Goal: Transaction & Acquisition: Purchase product/service

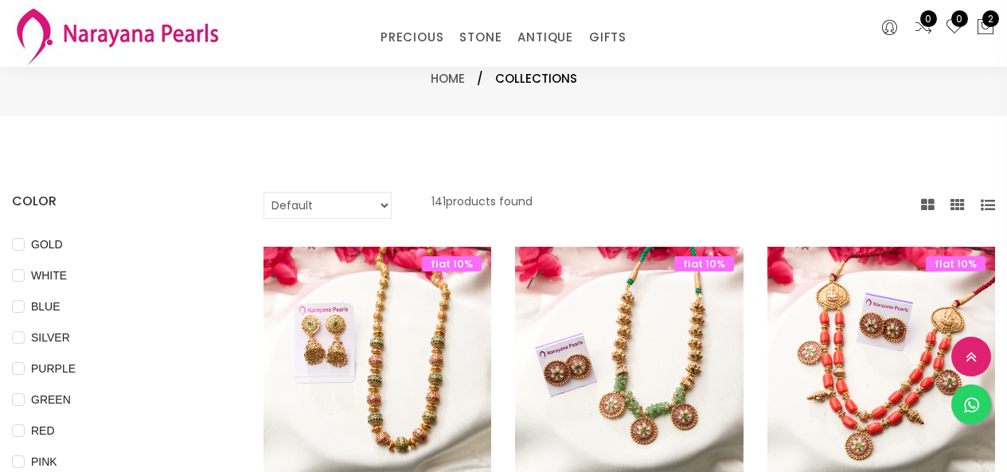
select select "INR"
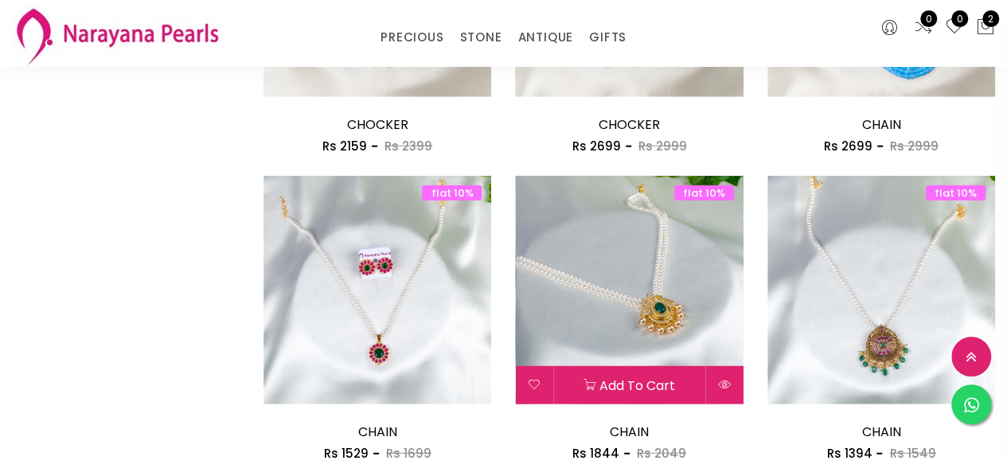
scroll to position [2228, 0]
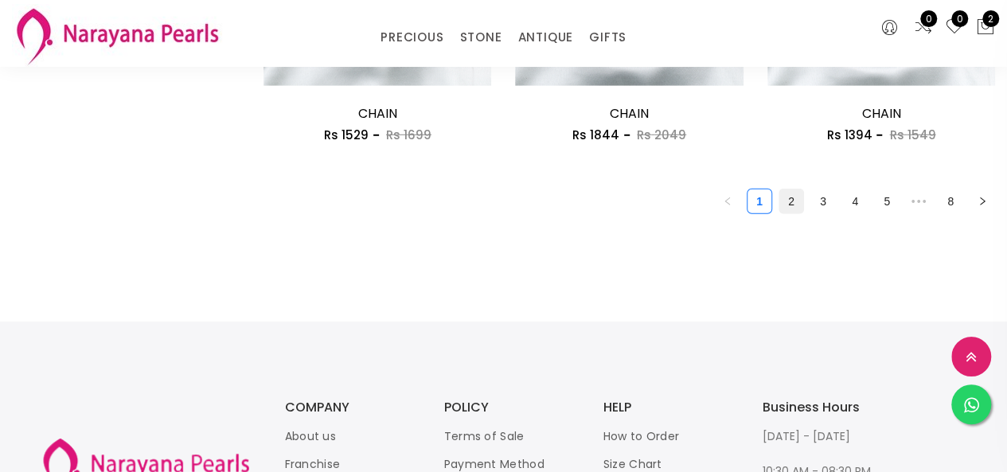
click at [789, 204] on link "2" at bounding box center [791, 201] width 24 height 24
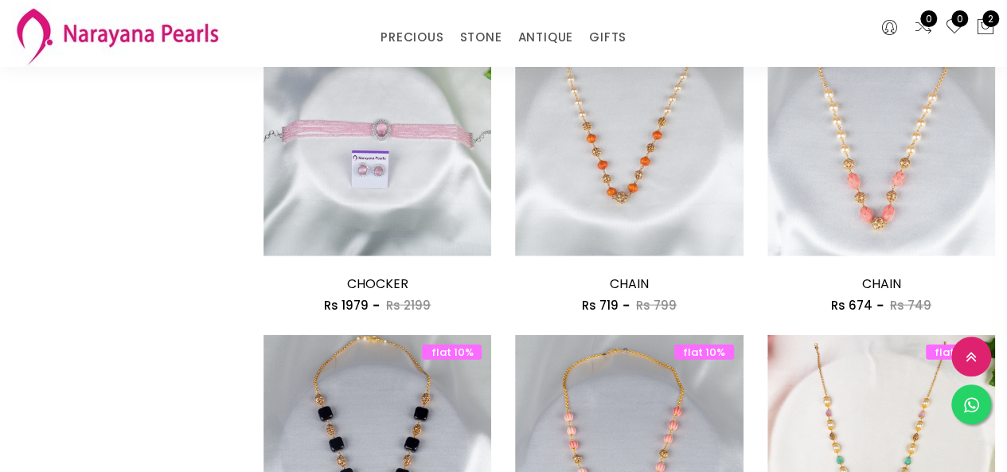
scroll to position [2069, 0]
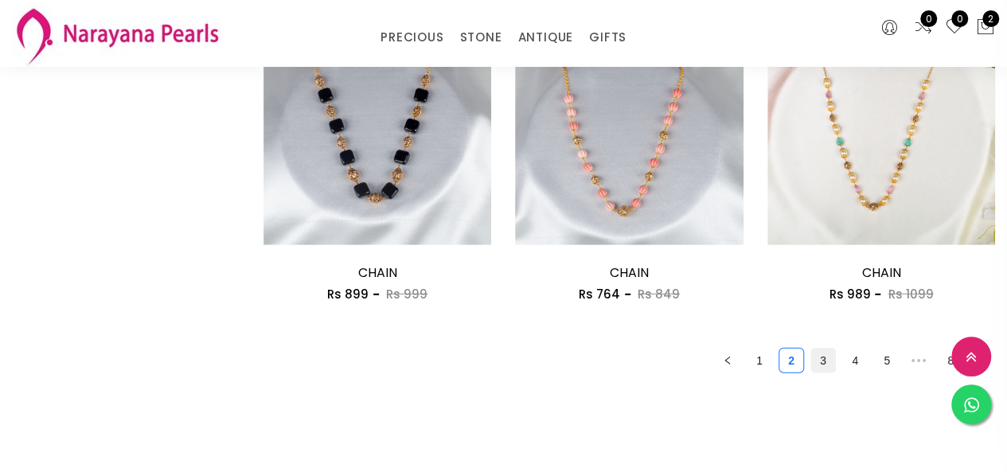
click at [816, 365] on link "3" at bounding box center [823, 361] width 24 height 24
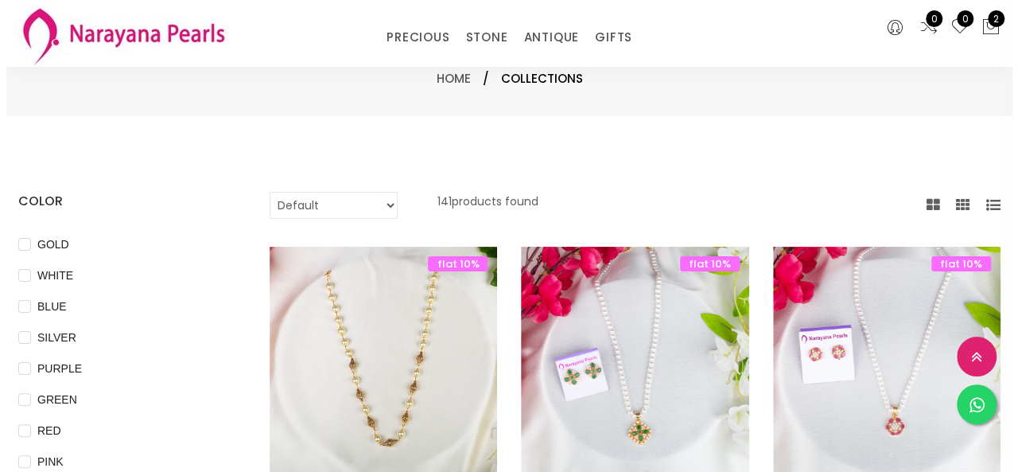
scroll to position [398, 0]
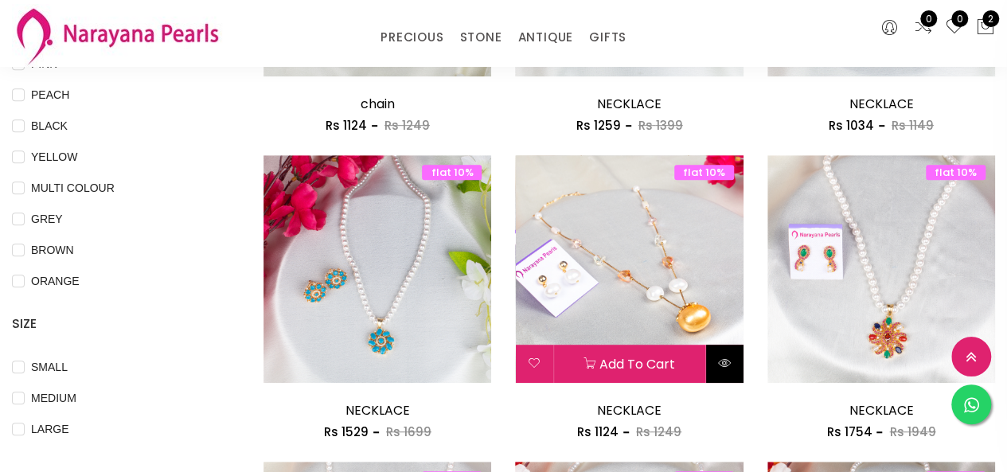
click at [725, 364] on icon at bounding box center [724, 362] width 13 height 13
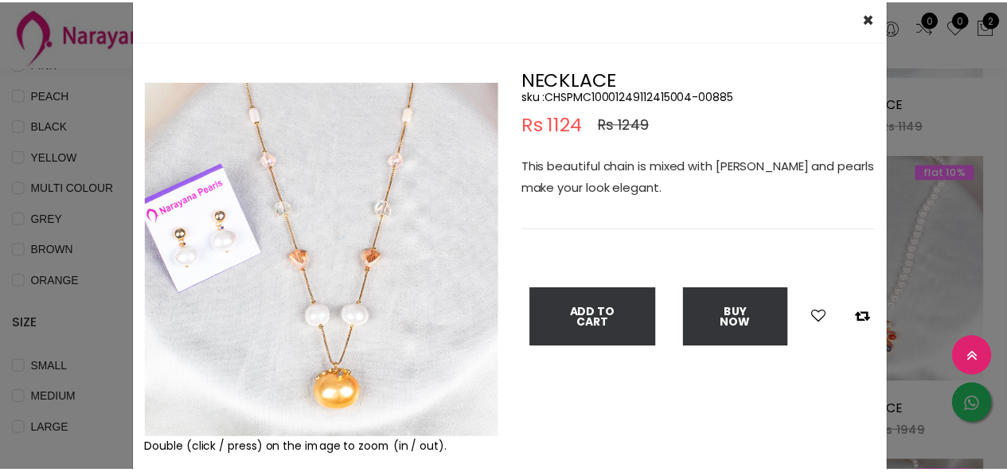
scroll to position [80, 0]
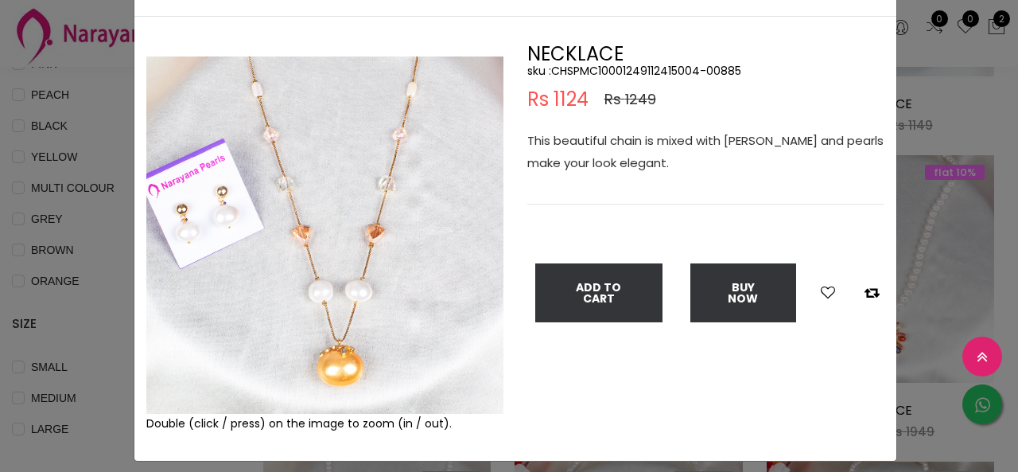
click at [99, 71] on div "× Close Double (click / press) on the image to zoom (in / out). NECKLACE sku : …" at bounding box center [509, 236] width 1018 height 472
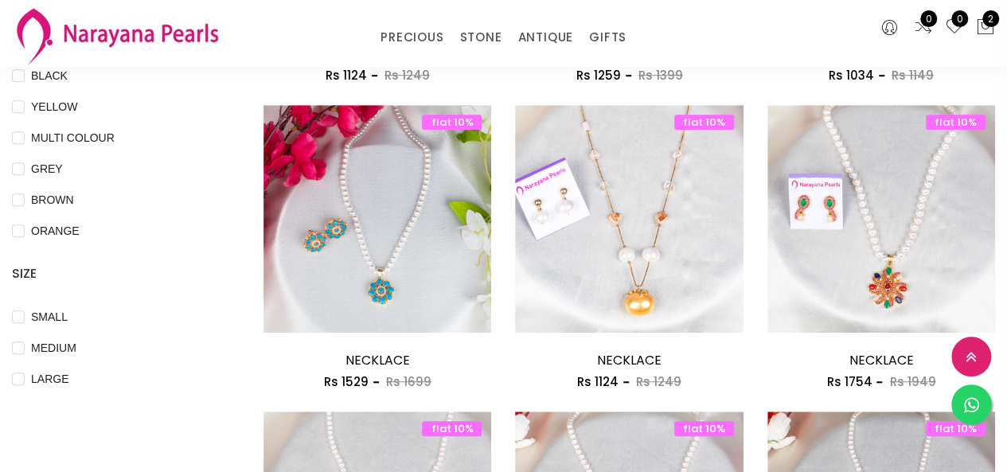
scroll to position [433, 0]
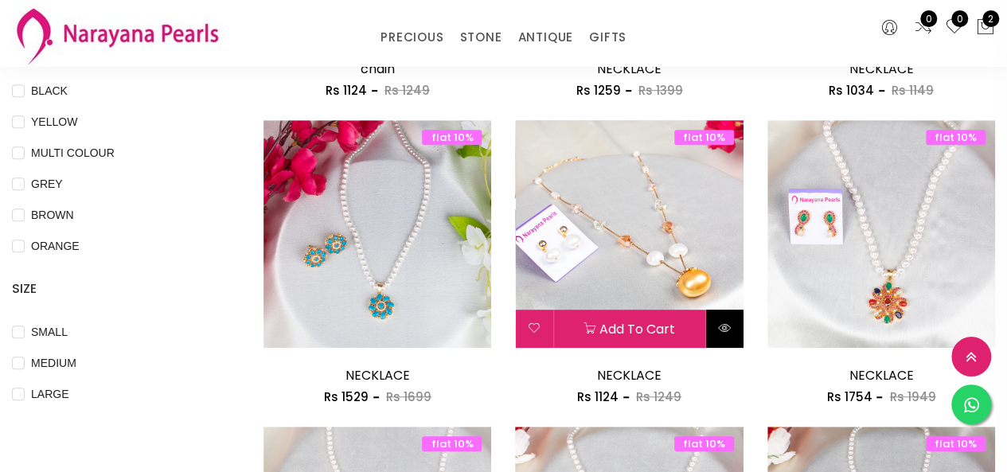
click at [732, 329] on button at bounding box center [724, 329] width 37 height 38
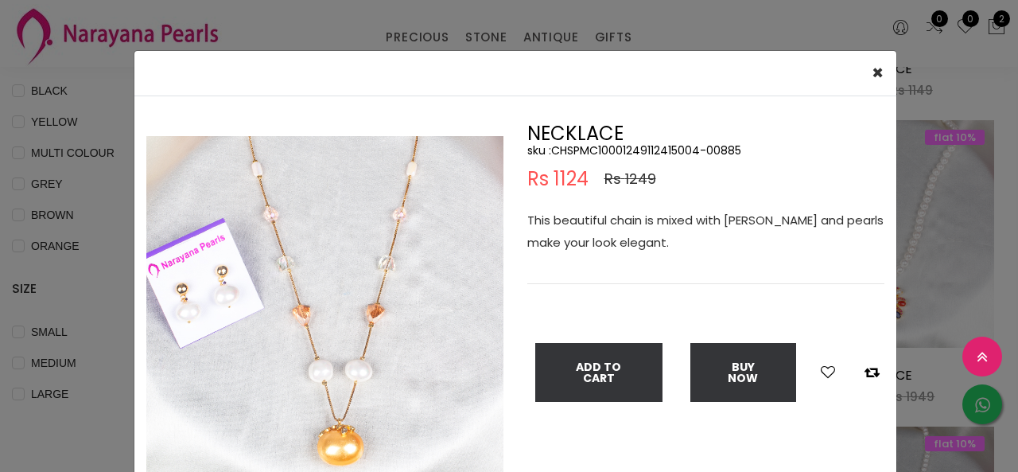
click at [912, 266] on div "× Close Double (click / press) on the image to zoom (in / out). NECKLACE sku : …" at bounding box center [509, 236] width 1018 height 472
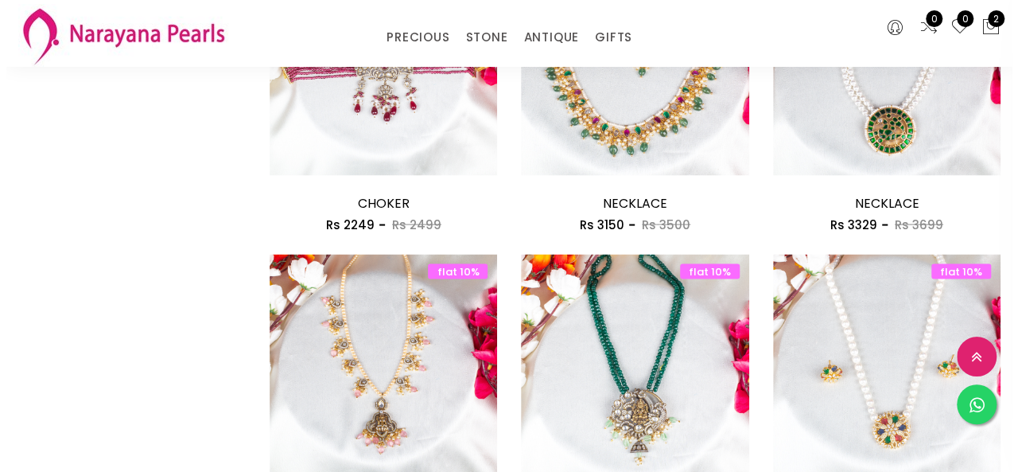
scroll to position [1706, 0]
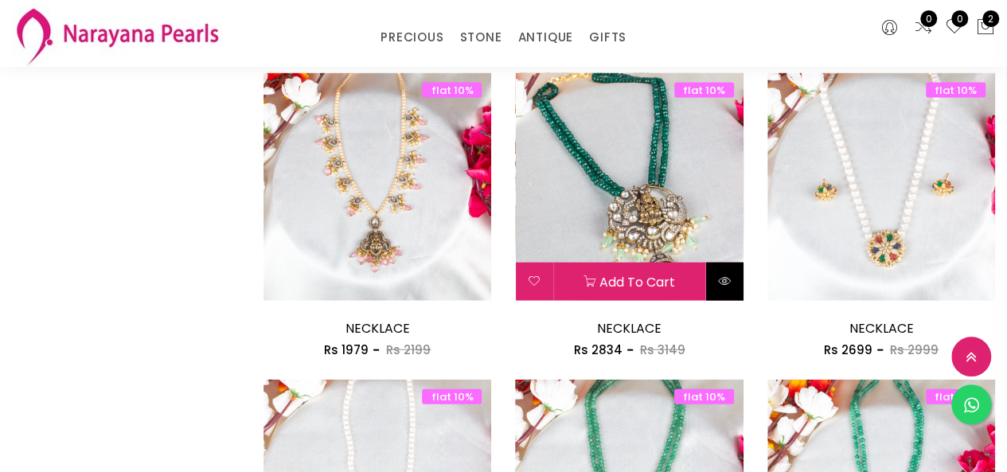
click at [718, 279] on icon at bounding box center [724, 281] width 13 height 13
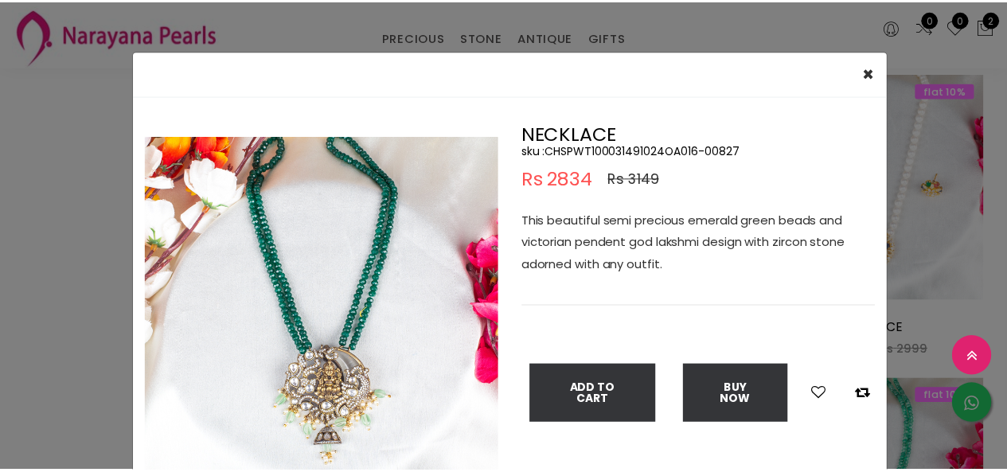
scroll to position [80, 0]
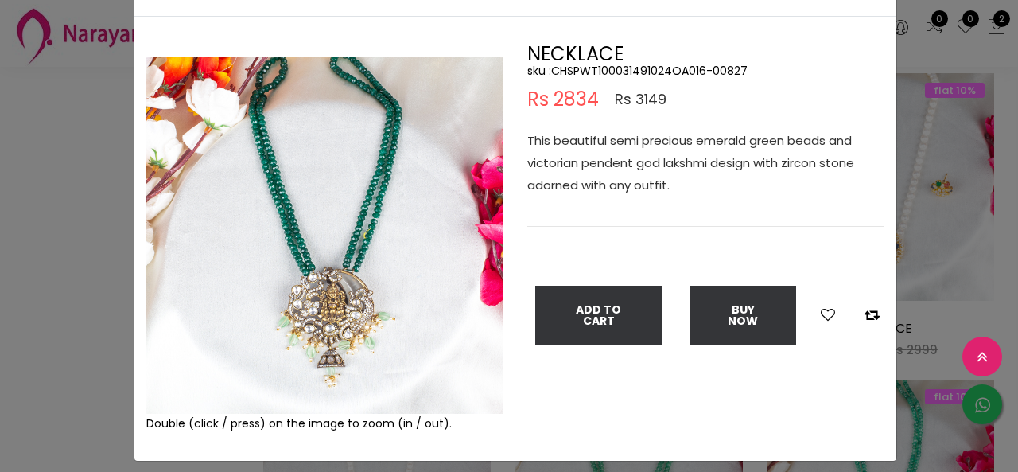
click at [81, 199] on div "× Close Double (click / press) on the image to zoom (in / out). NECKLACE sku : …" at bounding box center [509, 236] width 1018 height 472
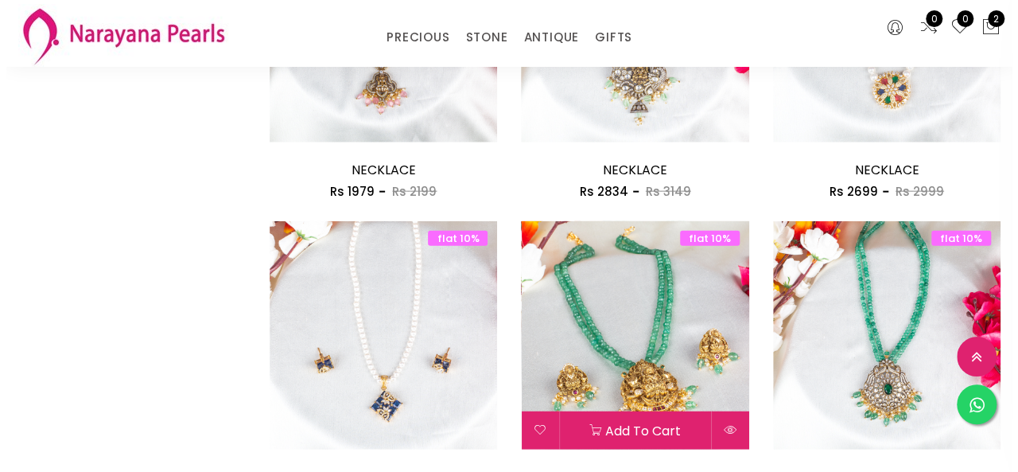
scroll to position [1865, 0]
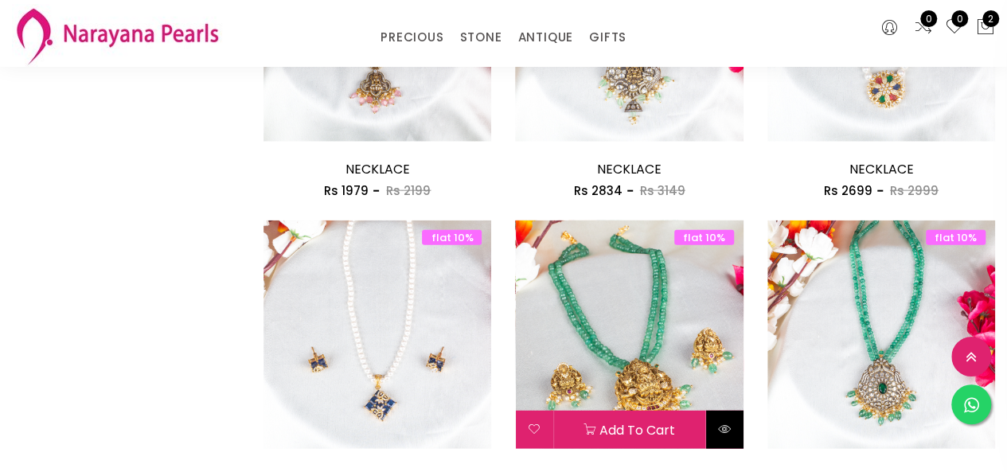
click at [720, 426] on icon at bounding box center [724, 429] width 13 height 13
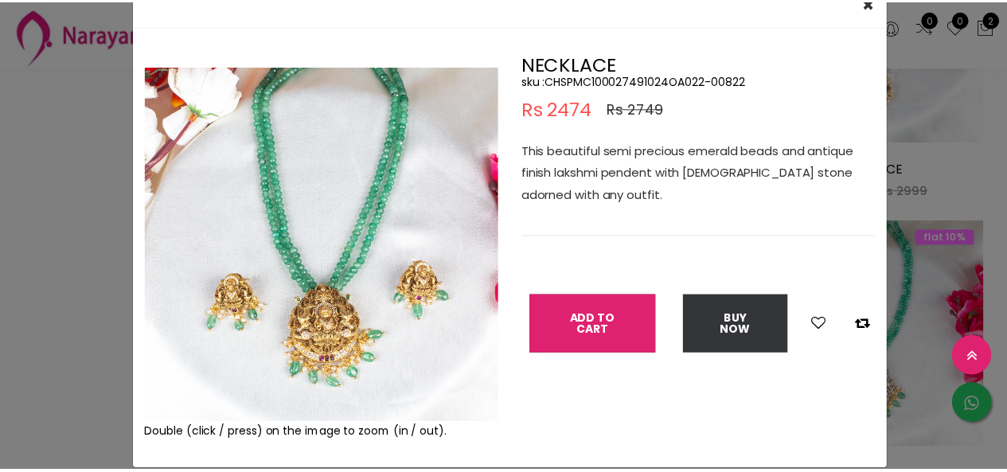
scroll to position [38, 0]
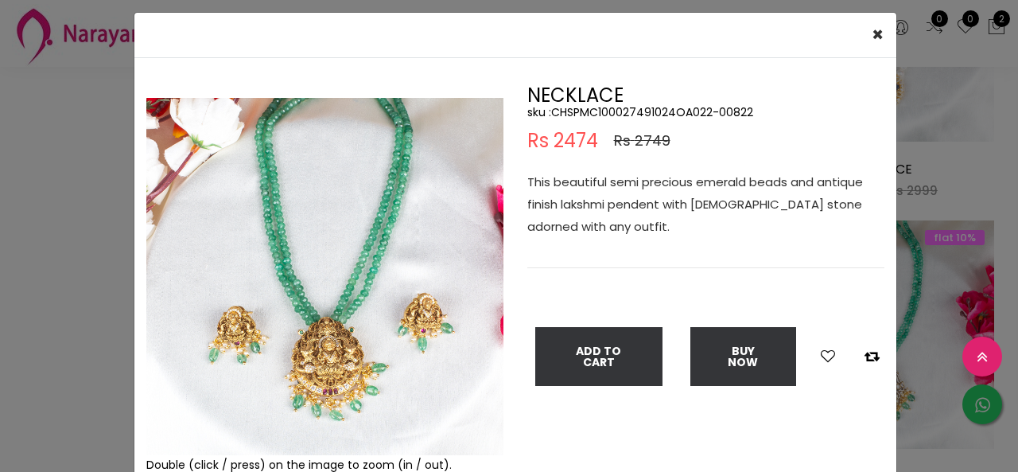
drag, startPoint x: 51, startPoint y: 212, endPoint x: 118, endPoint y: 201, distance: 67.6
click at [67, 206] on div "× Close Double (click / press) on the image to zoom (in / out). NECKLACE sku : …" at bounding box center [509, 236] width 1018 height 472
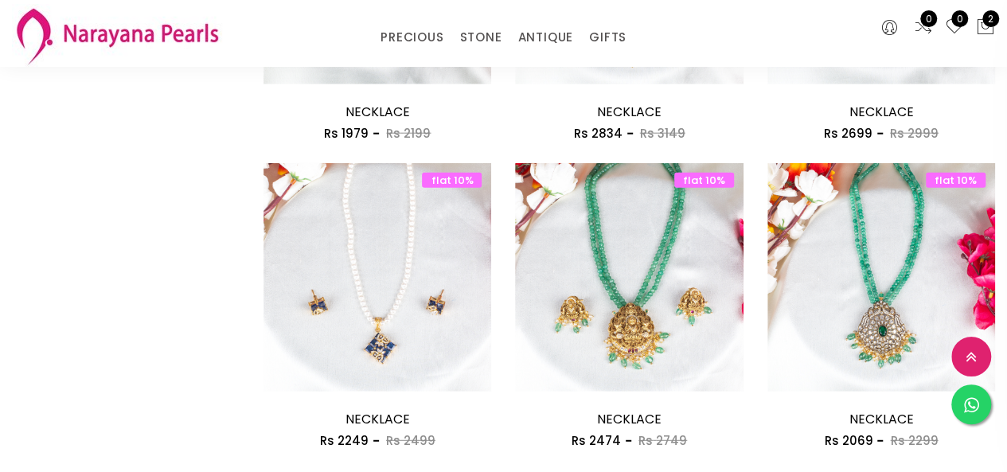
scroll to position [2024, 0]
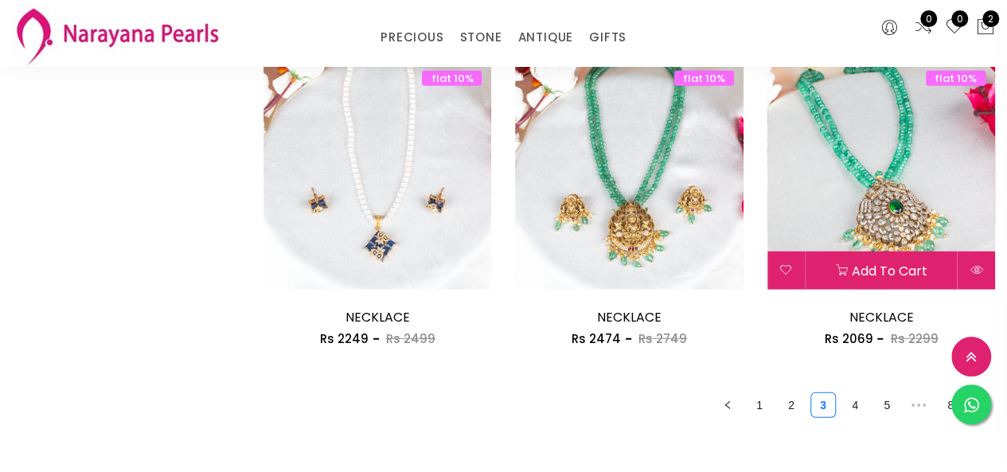
click at [880, 196] on img at bounding box center [881, 175] width 228 height 228
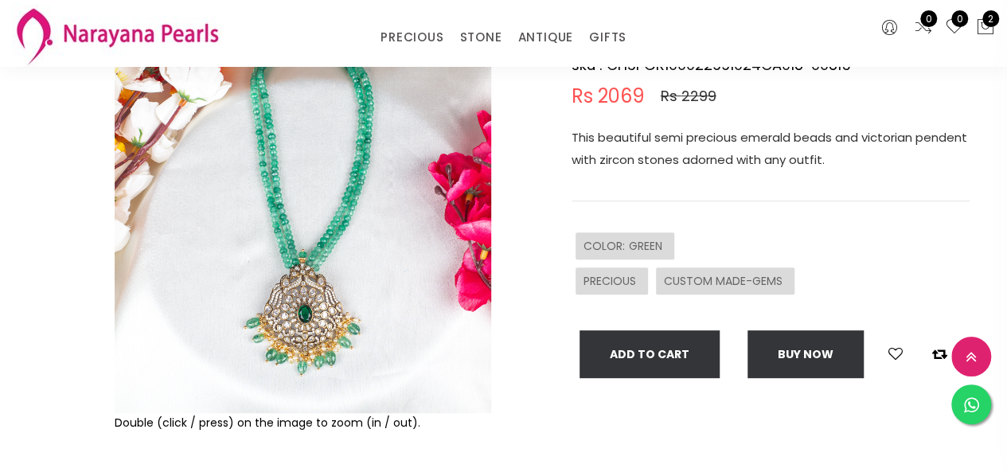
scroll to position [80, 0]
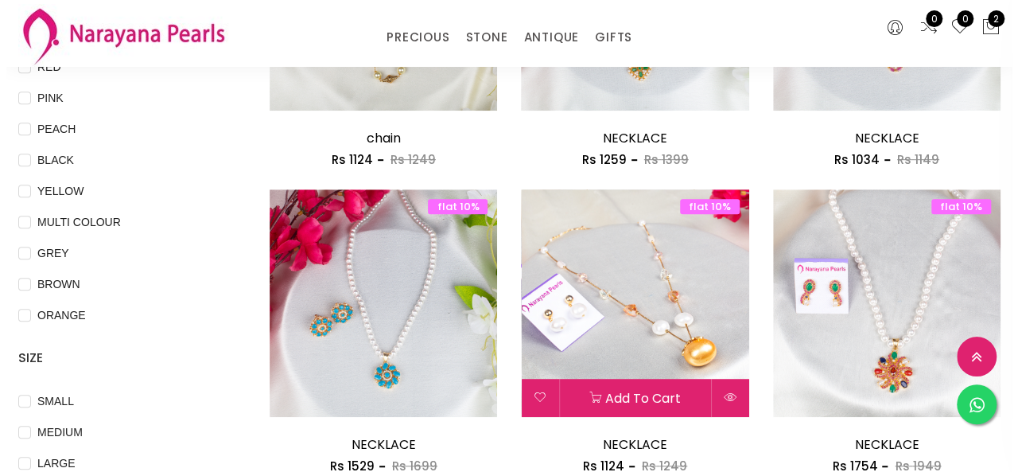
scroll to position [361, 0]
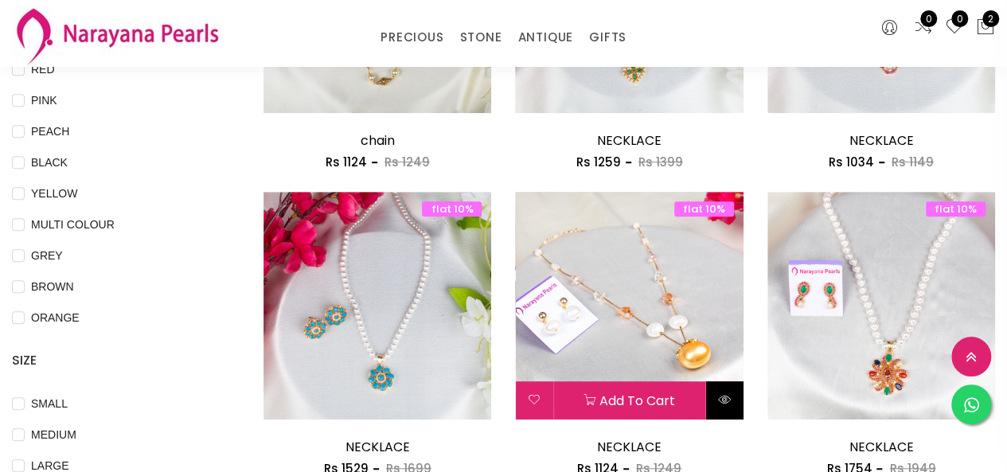
click at [729, 392] on button at bounding box center [724, 400] width 37 height 38
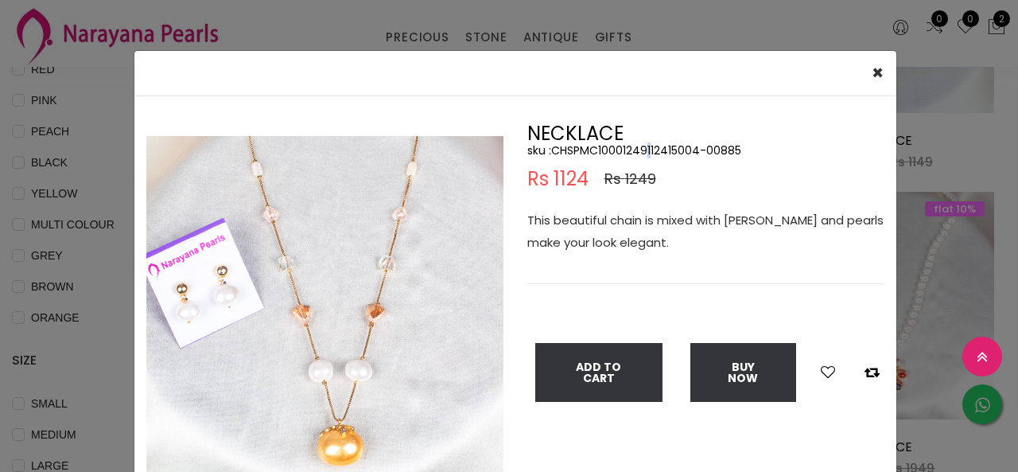
click at [641, 143] on h5 "sku : CHSPMC10001249112415004-00885" at bounding box center [706, 150] width 357 height 14
